Goal: Communication & Community: Answer question/provide support

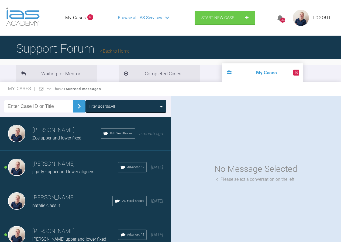
click at [145, 108] on div "Filter Boards: All" at bounding box center [126, 106] width 74 height 6
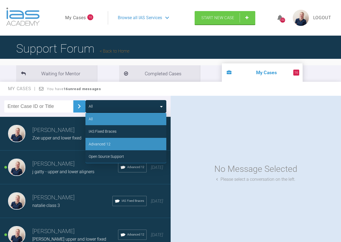
click at [120, 142] on div "Advanced 12" at bounding box center [125, 144] width 81 height 12
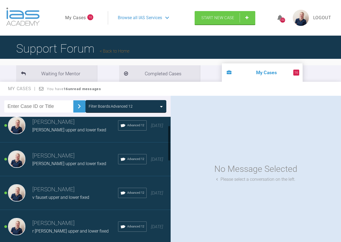
scroll to position [54, 0]
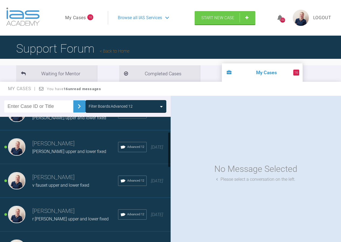
click at [55, 149] on span "Tabitha upper and lower fixed" at bounding box center [69, 151] width 74 height 5
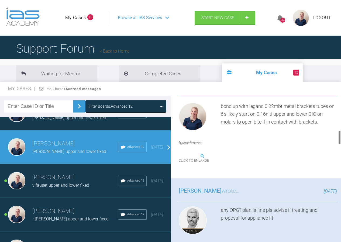
scroll to position [377, 0]
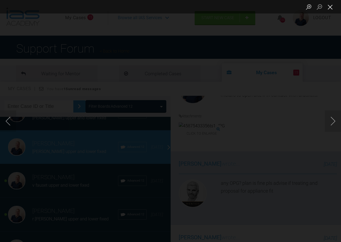
click at [327, 9] on button "Close lightbox" at bounding box center [329, 6] width 11 height 9
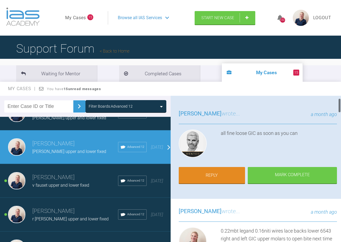
scroll to position [27, 0]
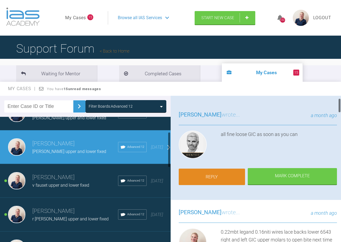
click at [217, 174] on link "Reply" at bounding box center [212, 176] width 67 height 17
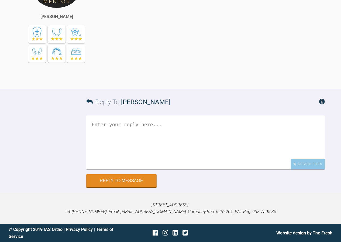
scroll to position [1671, 0]
click at [308, 163] on div "Attach Files" at bounding box center [308, 164] width 34 height 11
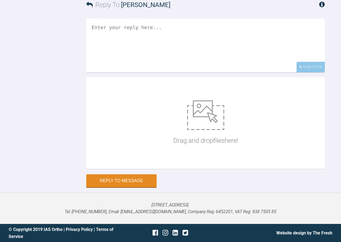
scroll to position [1768, 0]
click at [197, 129] on img at bounding box center [205, 115] width 37 height 30
type input "C:\fakepath\tsalvin25.jpg"
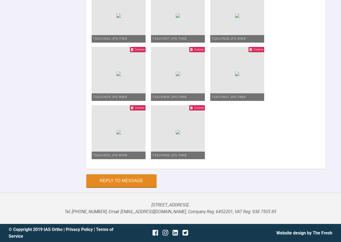
scroll to position [1657, 0]
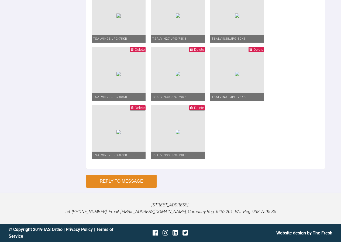
type textarea "upper and lower 2020niti next time im thinking upper needs to get to 1925ss- so…"
click at [130, 187] on button "Reply to Message" at bounding box center [121, 180] width 70 height 13
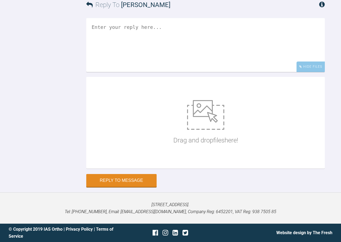
scroll to position [1816, 0]
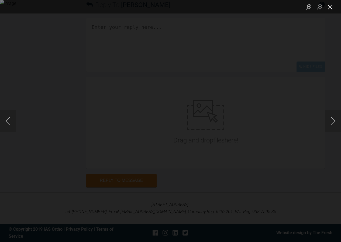
click at [330, 8] on button "Close lightbox" at bounding box center [329, 6] width 11 height 9
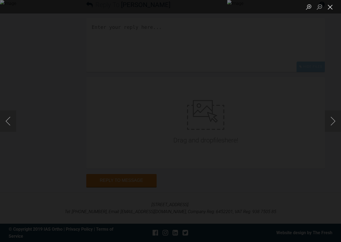
click at [332, 6] on button "Close lightbox" at bounding box center [329, 6] width 11 height 9
